Goal: Information Seeking & Learning: Learn about a topic

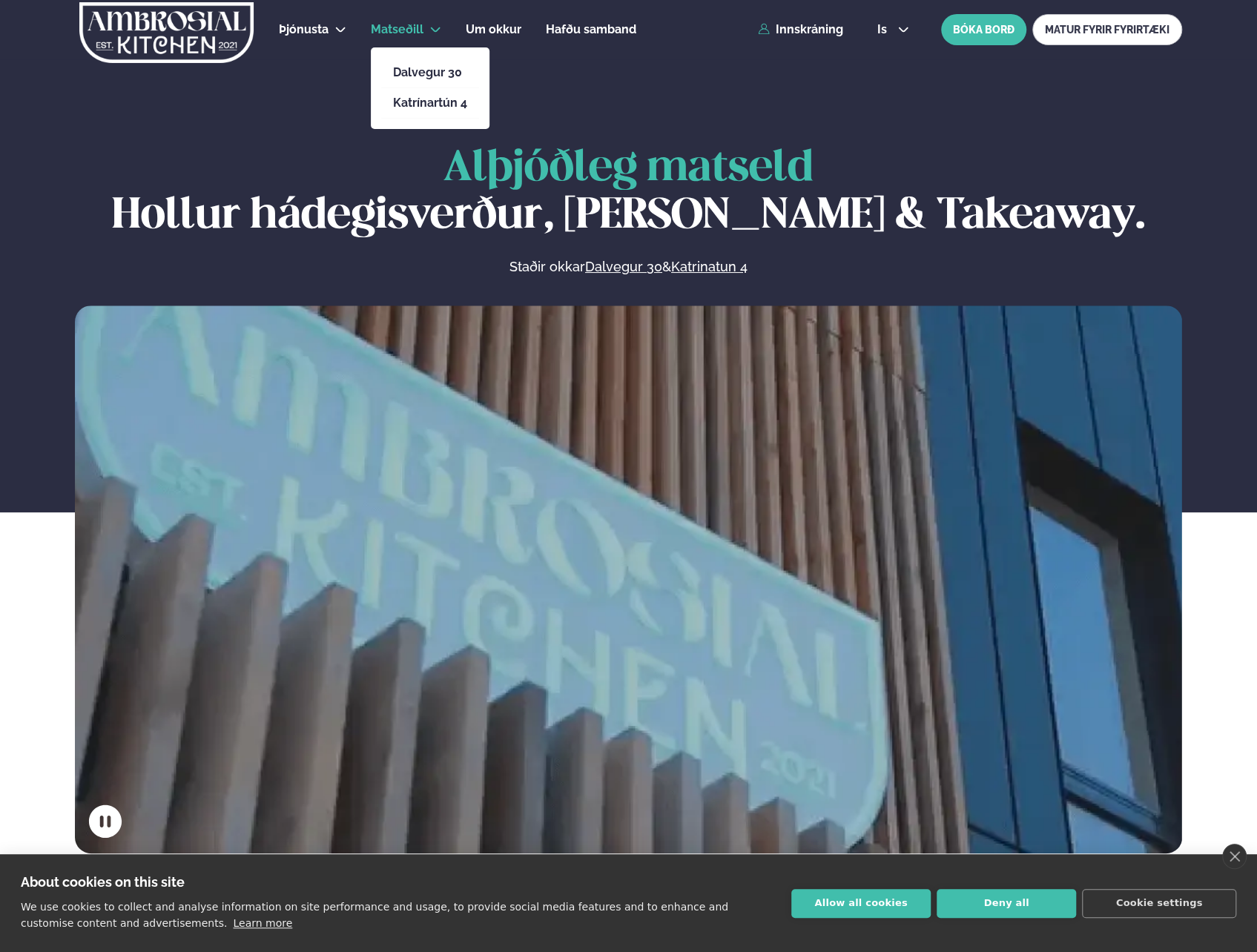
click at [419, 22] on link "Matseðill" at bounding box center [397, 29] width 53 height 18
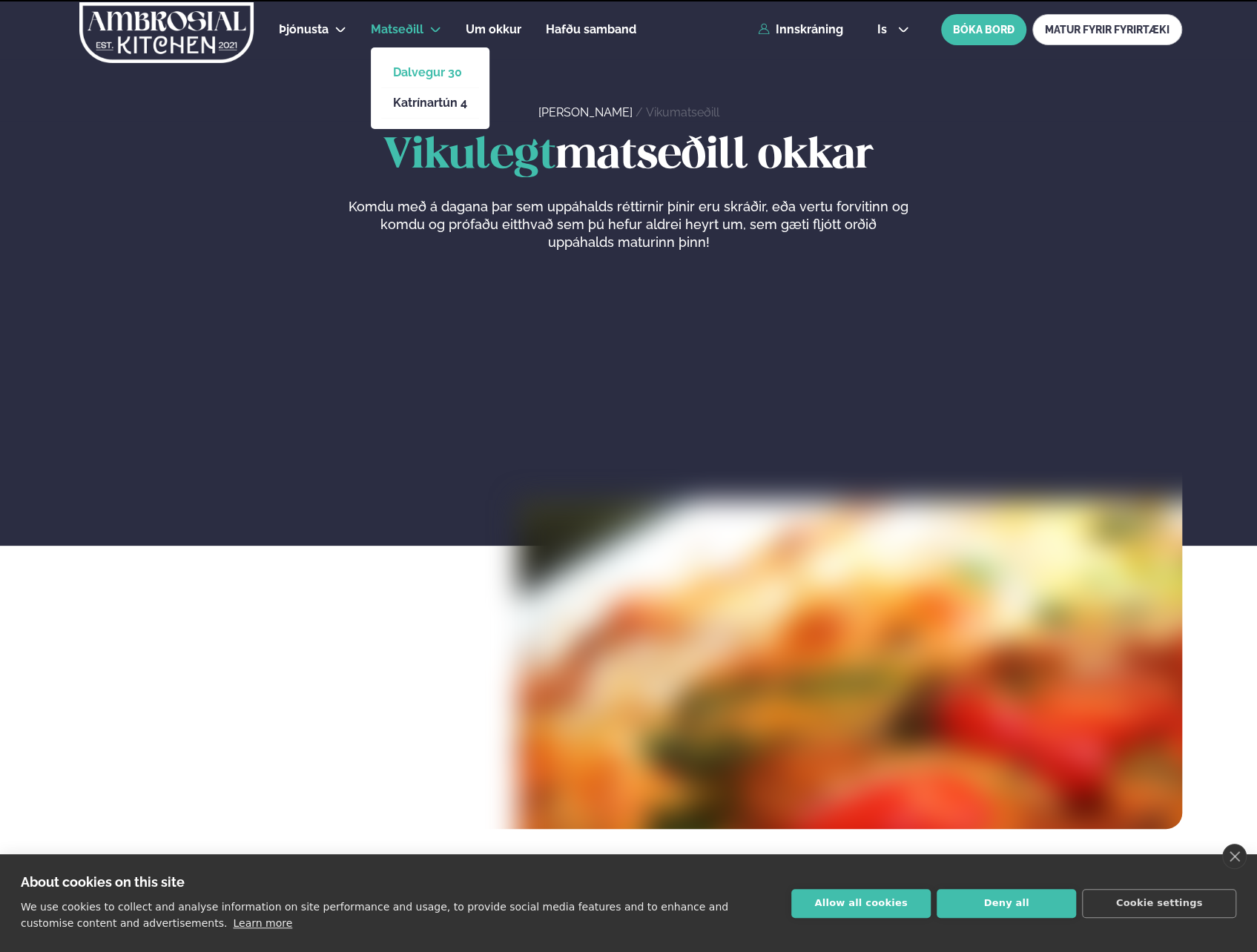
click at [415, 70] on link "Dalvegur 30" at bounding box center [430, 72] width 74 height 12
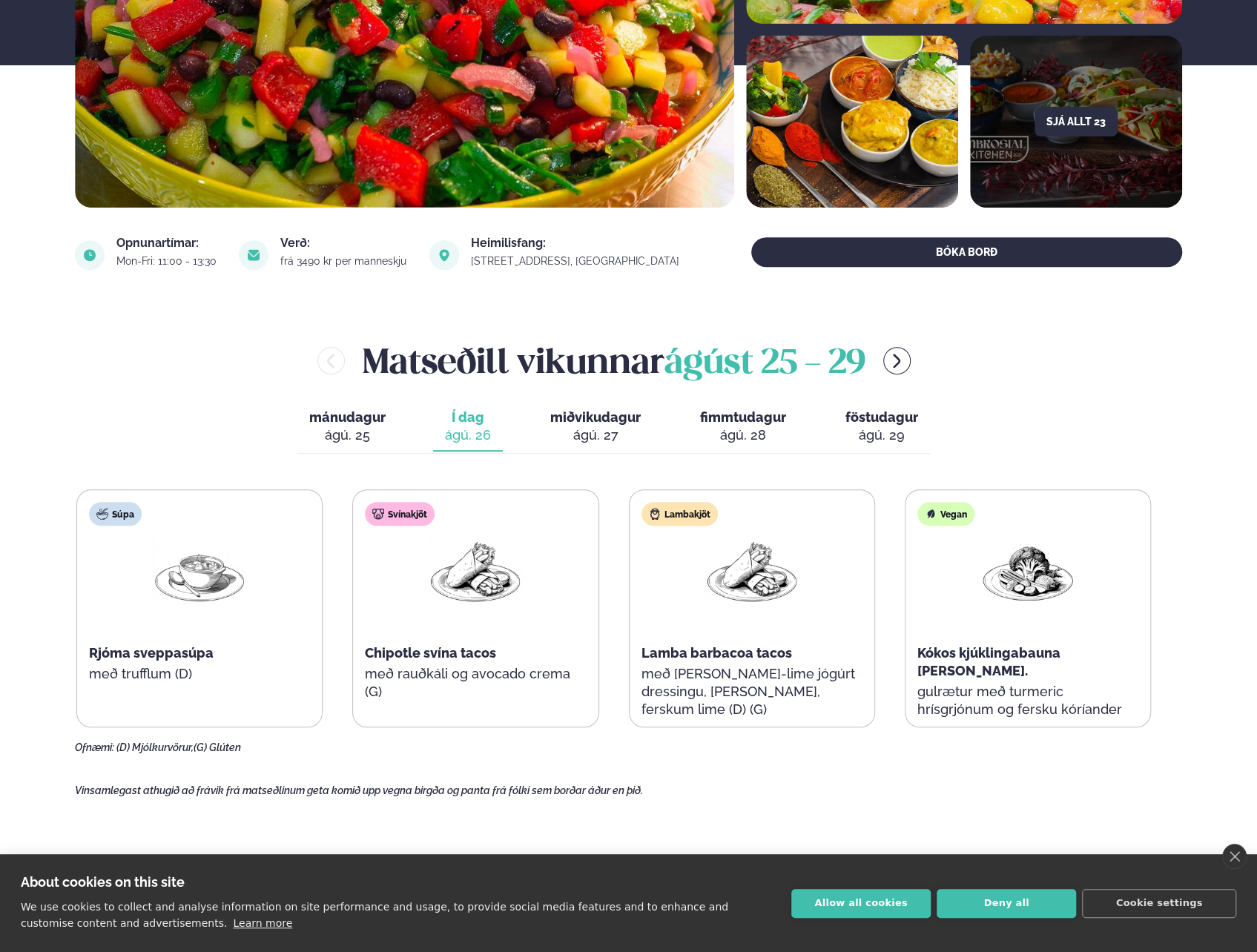
scroll to position [445, 0]
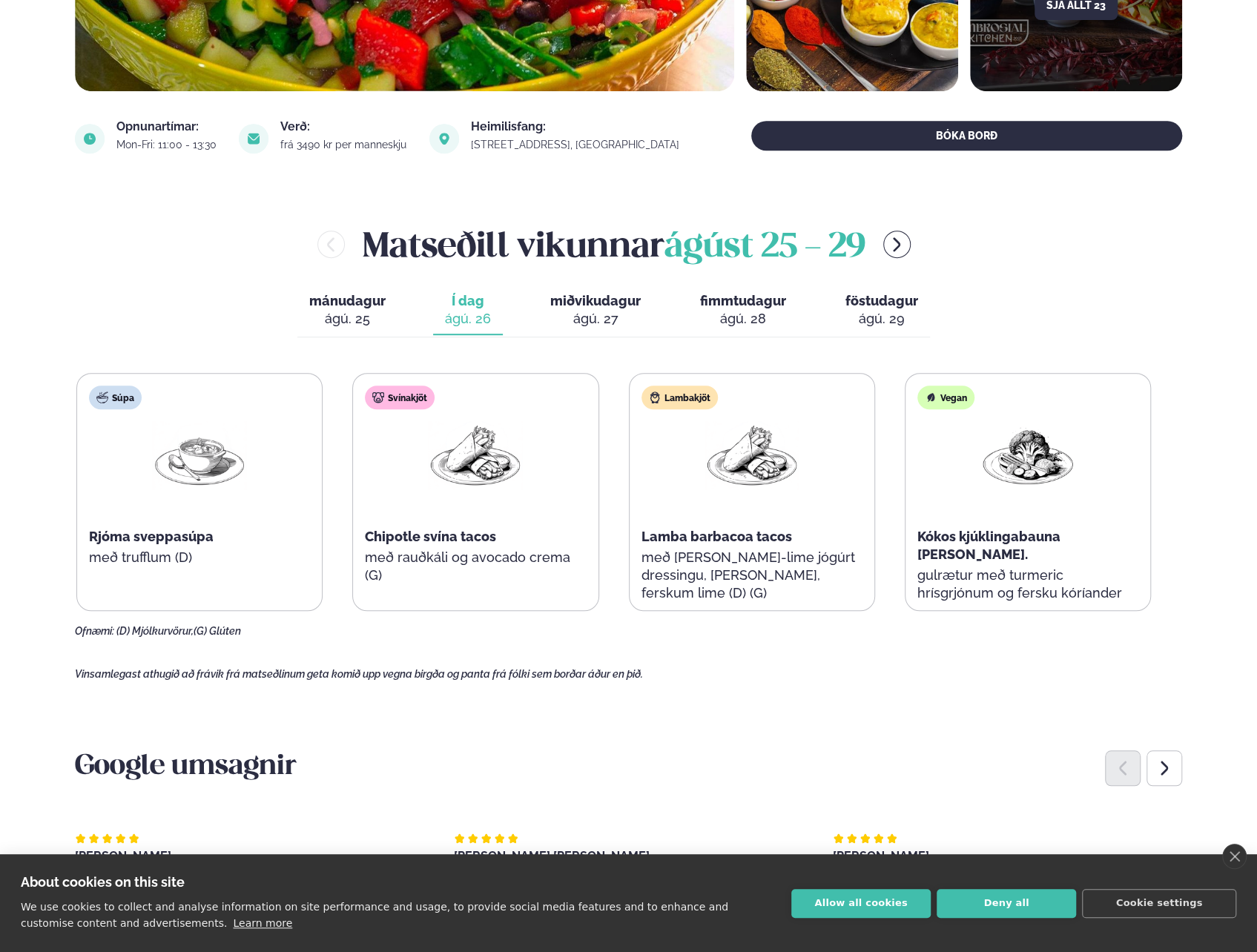
click at [594, 305] on span "miðvikudagur" at bounding box center [595, 301] width 90 height 15
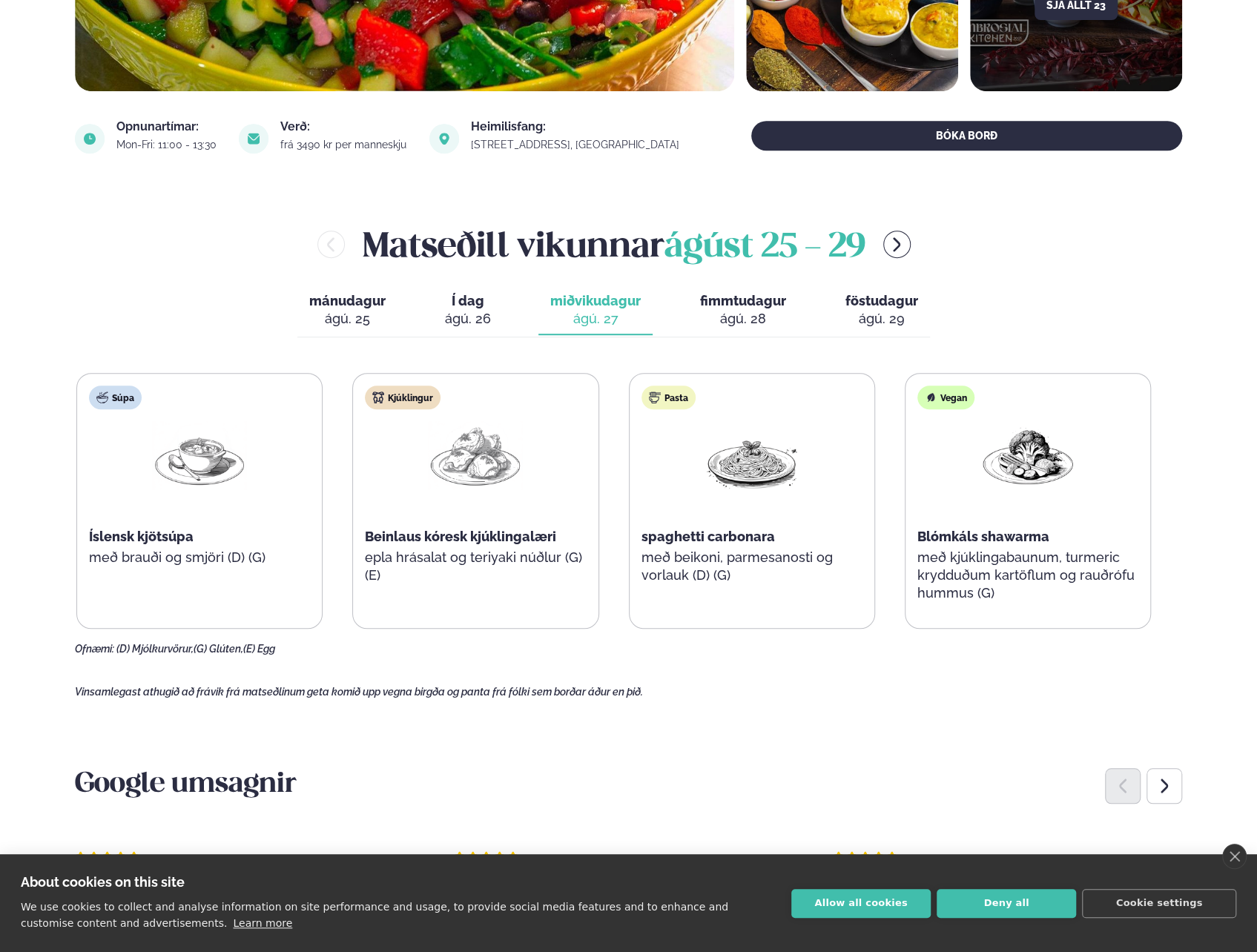
click at [748, 304] on span "fimmtudagur" at bounding box center [743, 301] width 86 height 15
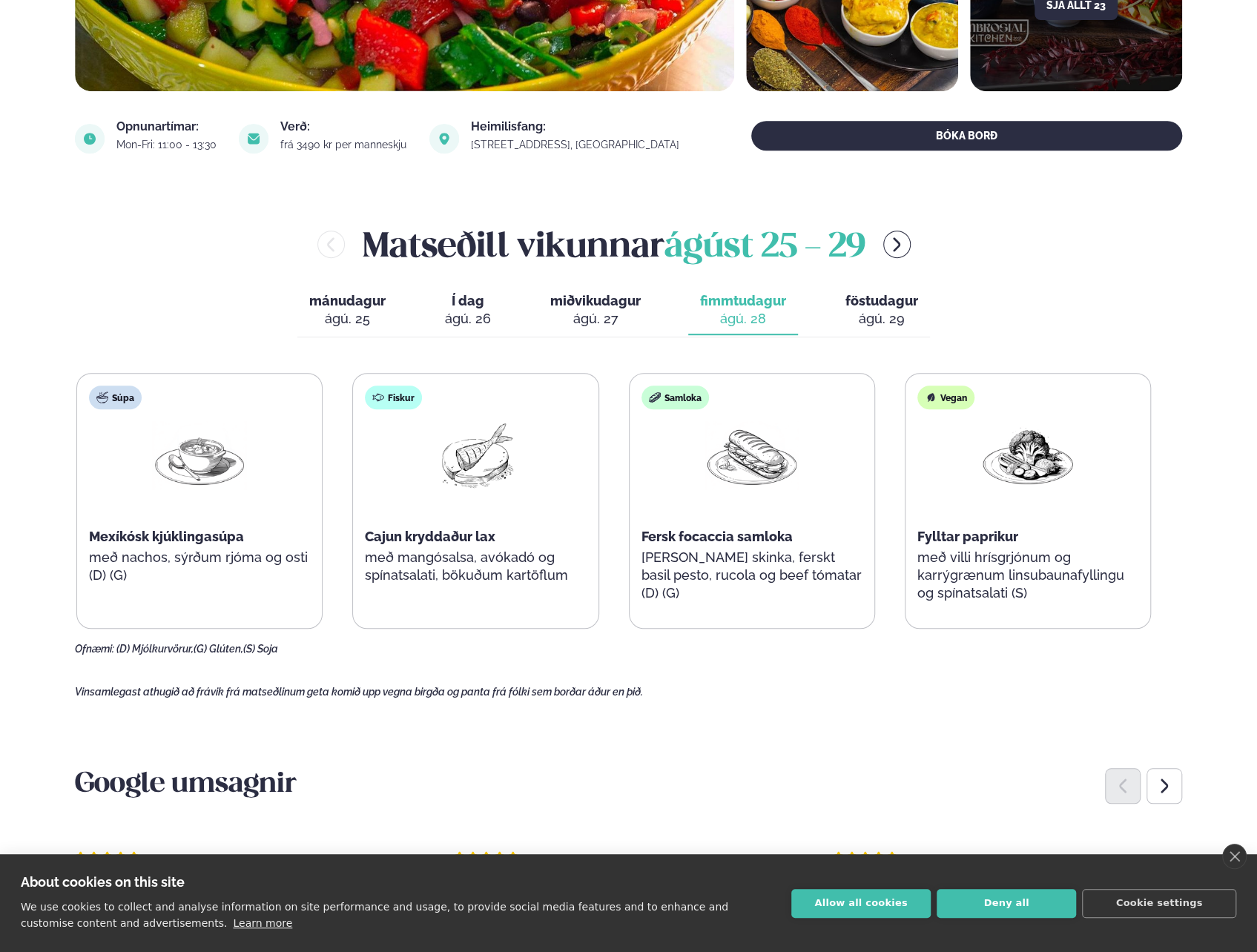
click at [877, 319] on div "ágú. 29" at bounding box center [882, 318] width 73 height 18
